Goal: Task Accomplishment & Management: Use online tool/utility

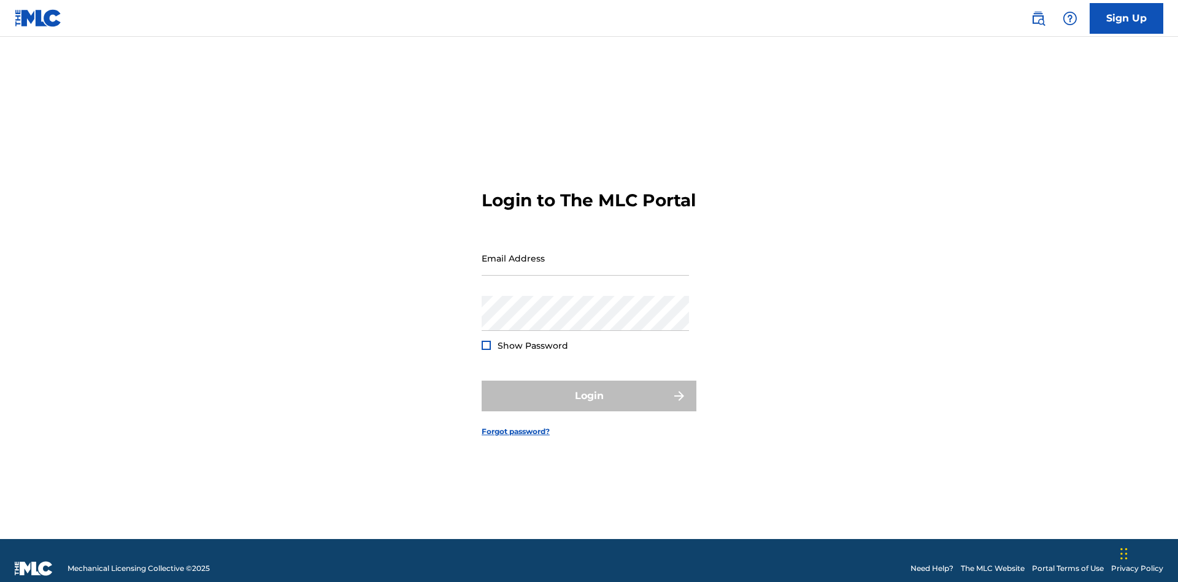
scroll to position [16, 0]
click at [586, 252] on input "Email Address" at bounding box center [585, 258] width 207 height 35
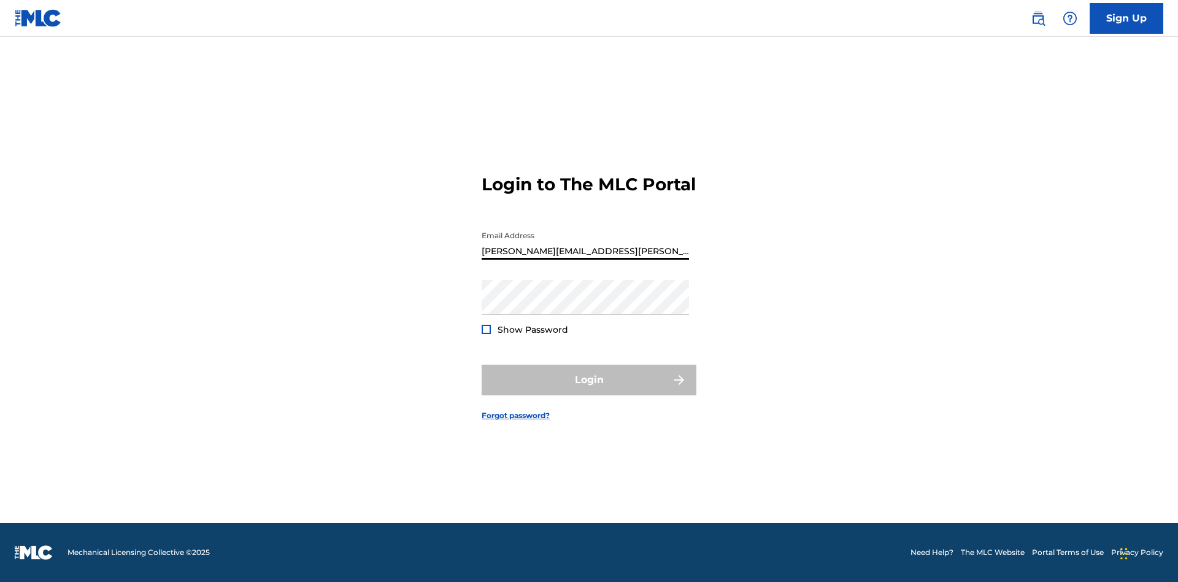
type input "Krystal.Ribble@themlc.com"
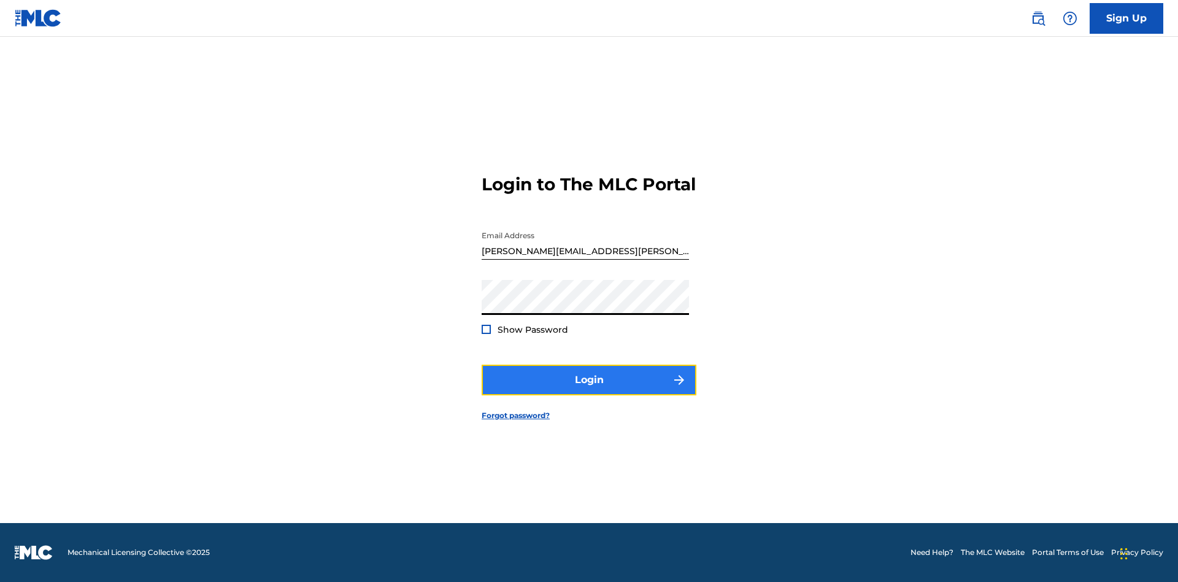
click at [589, 390] on button "Login" at bounding box center [589, 380] width 215 height 31
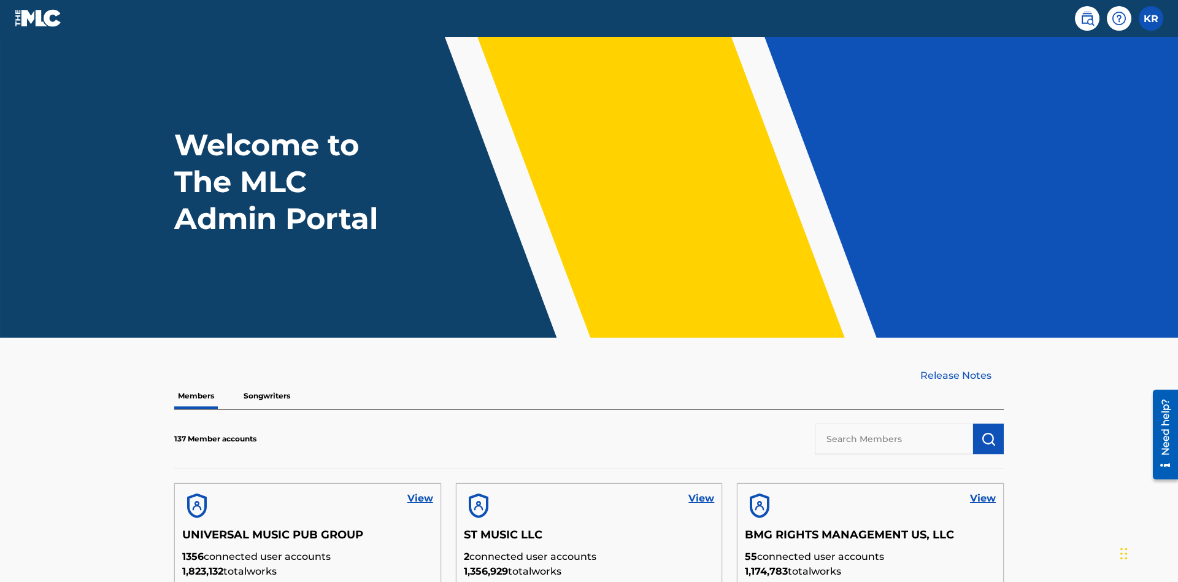
click at [894, 424] on input "text" at bounding box center [894, 439] width 158 height 31
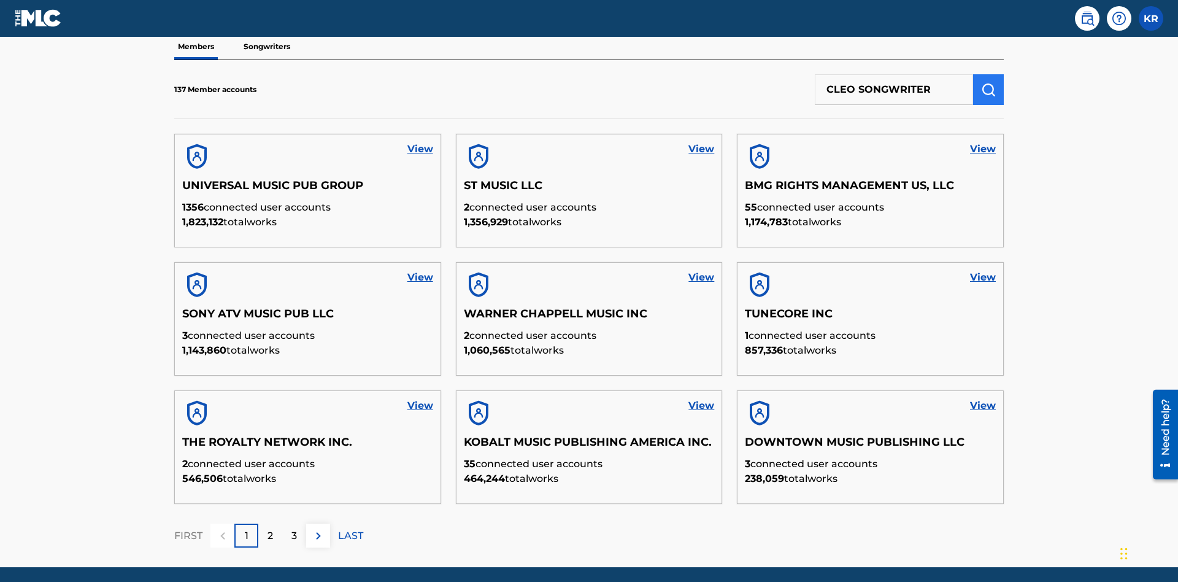
type input "CLEO SONGWRITER"
click at [989, 82] on img "submit" at bounding box center [988, 89] width 15 height 15
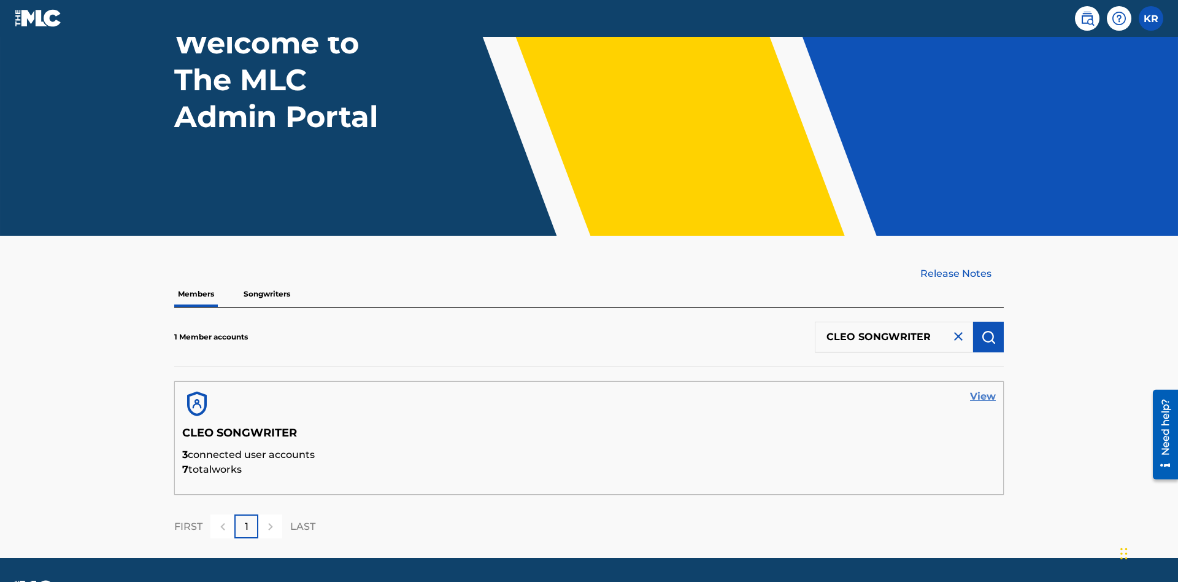
click at [983, 389] on link "View" at bounding box center [983, 396] width 26 height 15
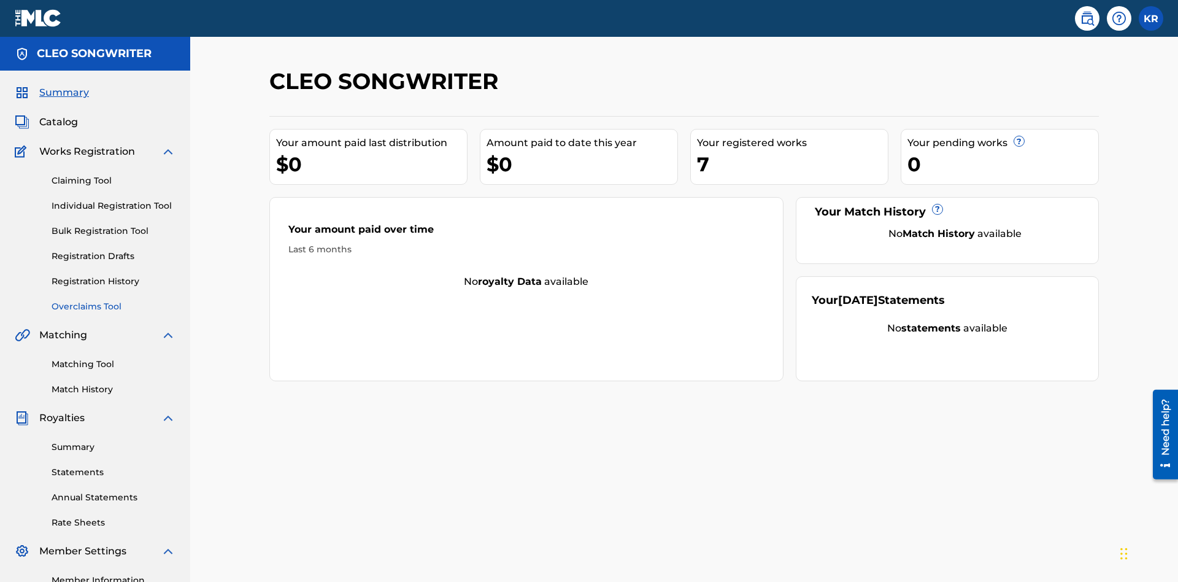
click at [114, 300] on link "Overclaims Tool" at bounding box center [114, 306] width 124 height 13
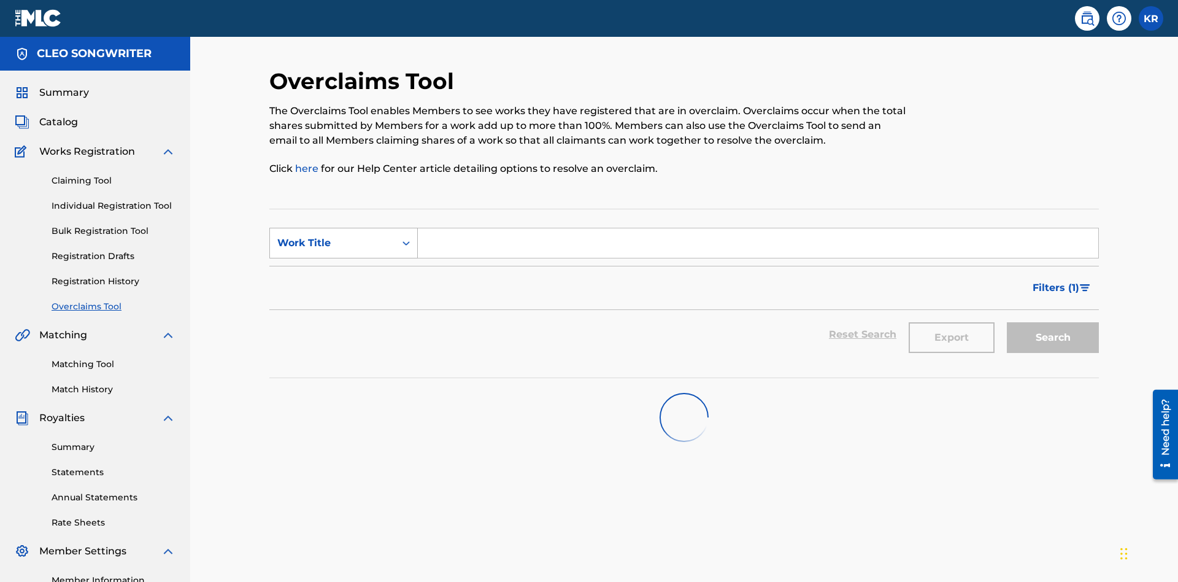
click at [333, 236] on div "Work Title" at bounding box center [332, 243] width 110 height 15
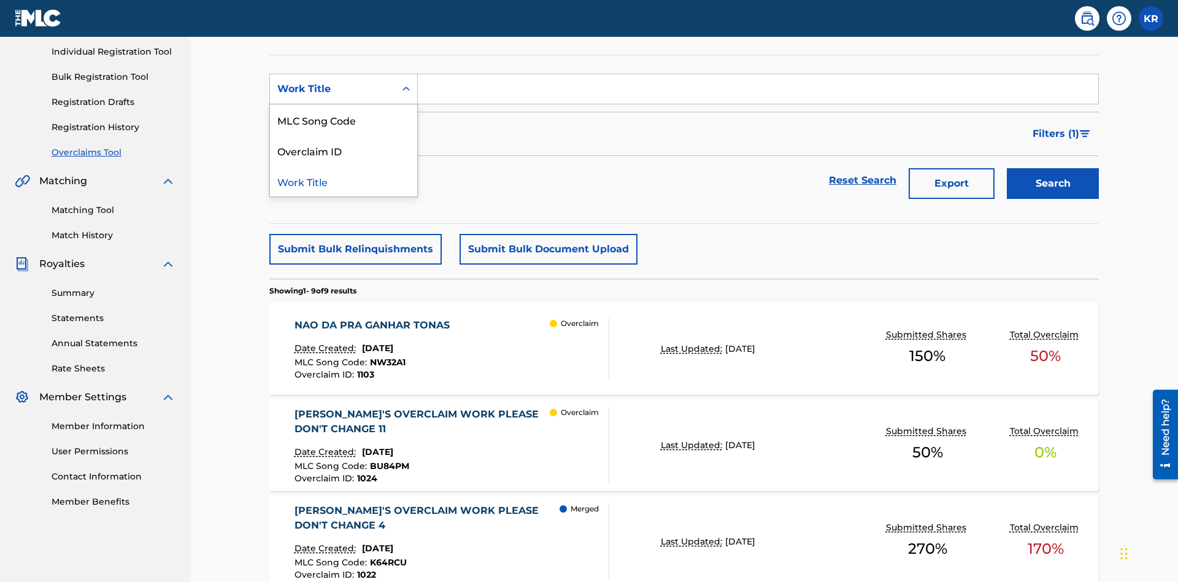
click at [344, 120] on div "MLC Song Code" at bounding box center [343, 119] width 147 height 31
click at [758, 88] on input "Search Form" at bounding box center [758, 88] width 681 height 29
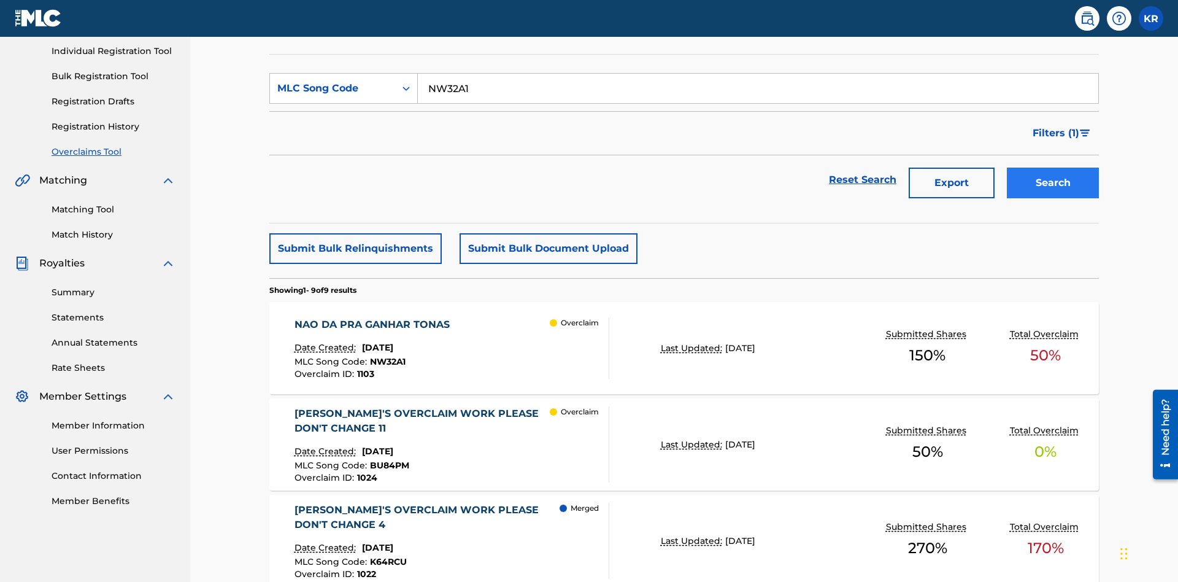
type input "NW32A1"
click at [1053, 168] on button "Search" at bounding box center [1053, 183] width 92 height 31
